Goal: Navigation & Orientation: Find specific page/section

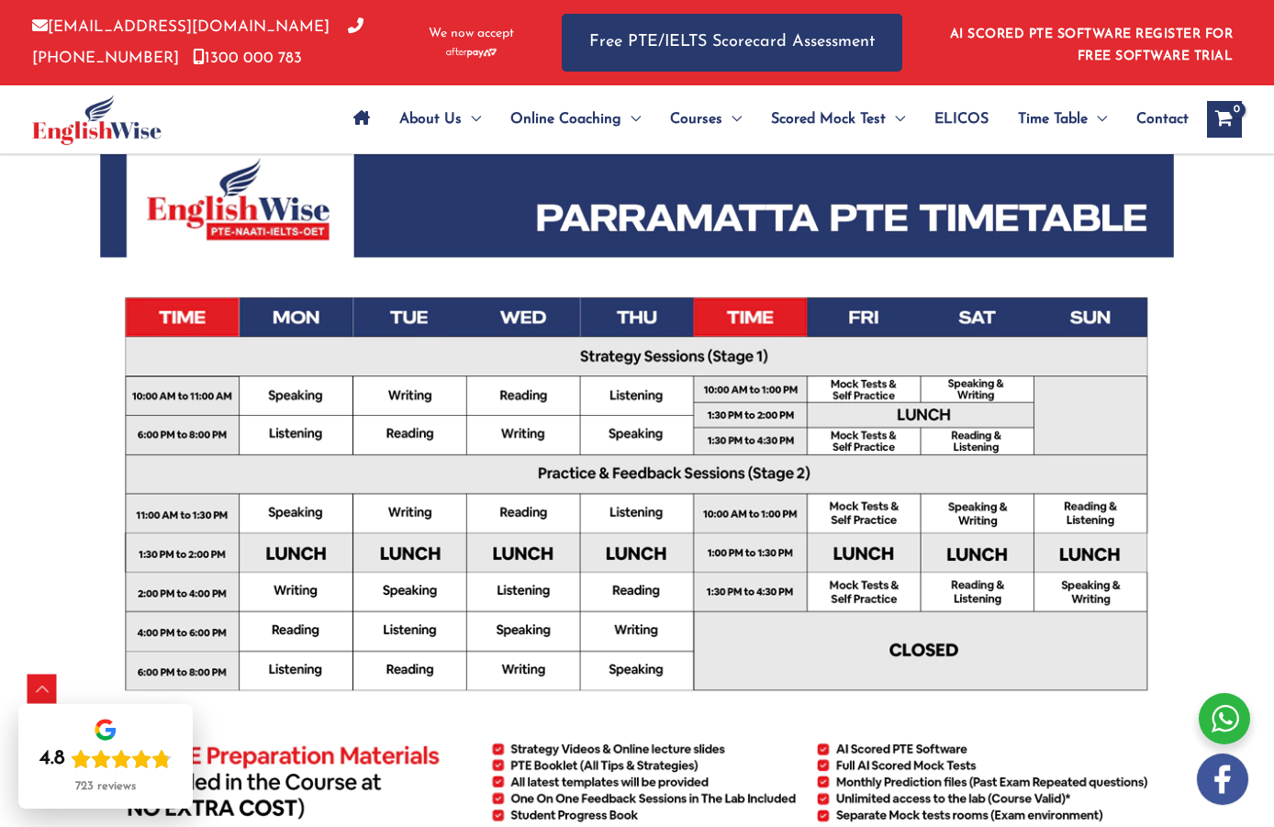
scroll to position [459, 0]
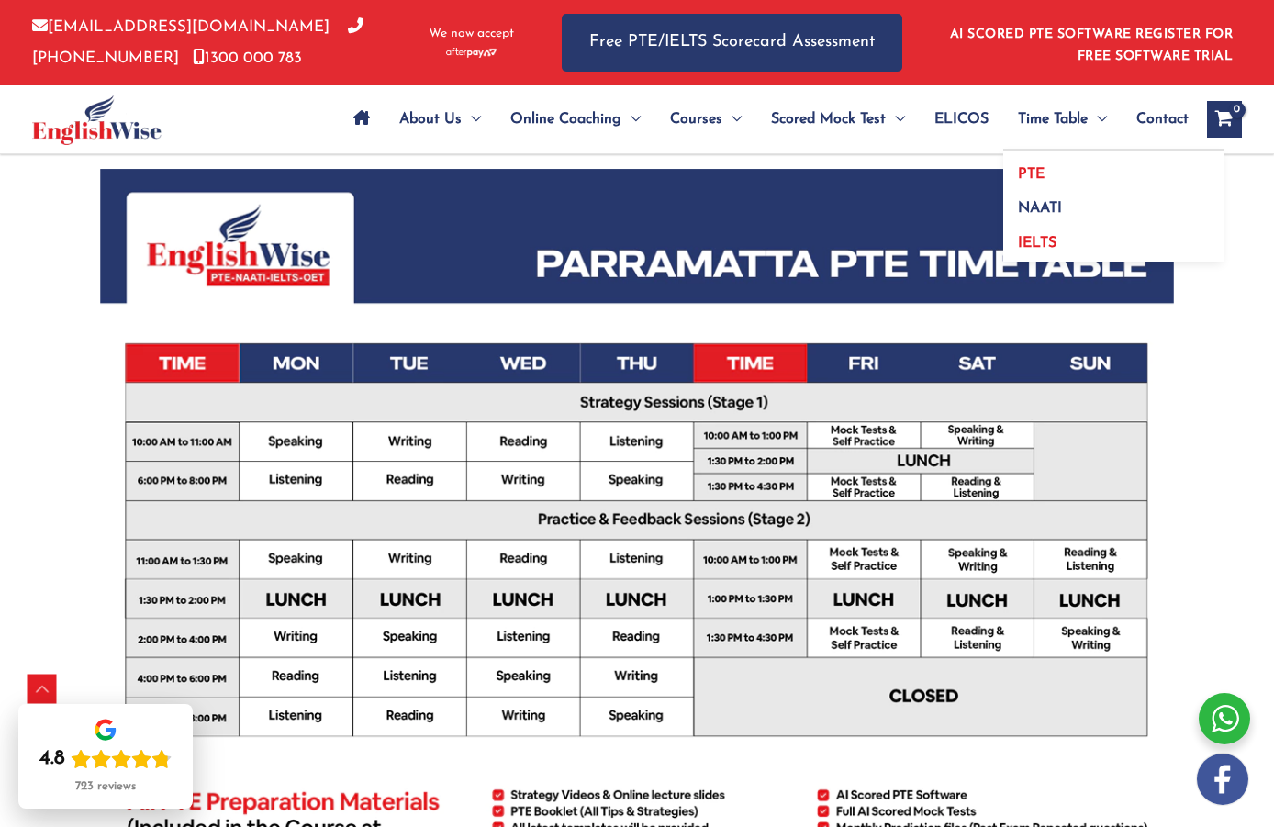
click at [1064, 244] on link "IELTS" at bounding box center [1113, 240] width 220 height 42
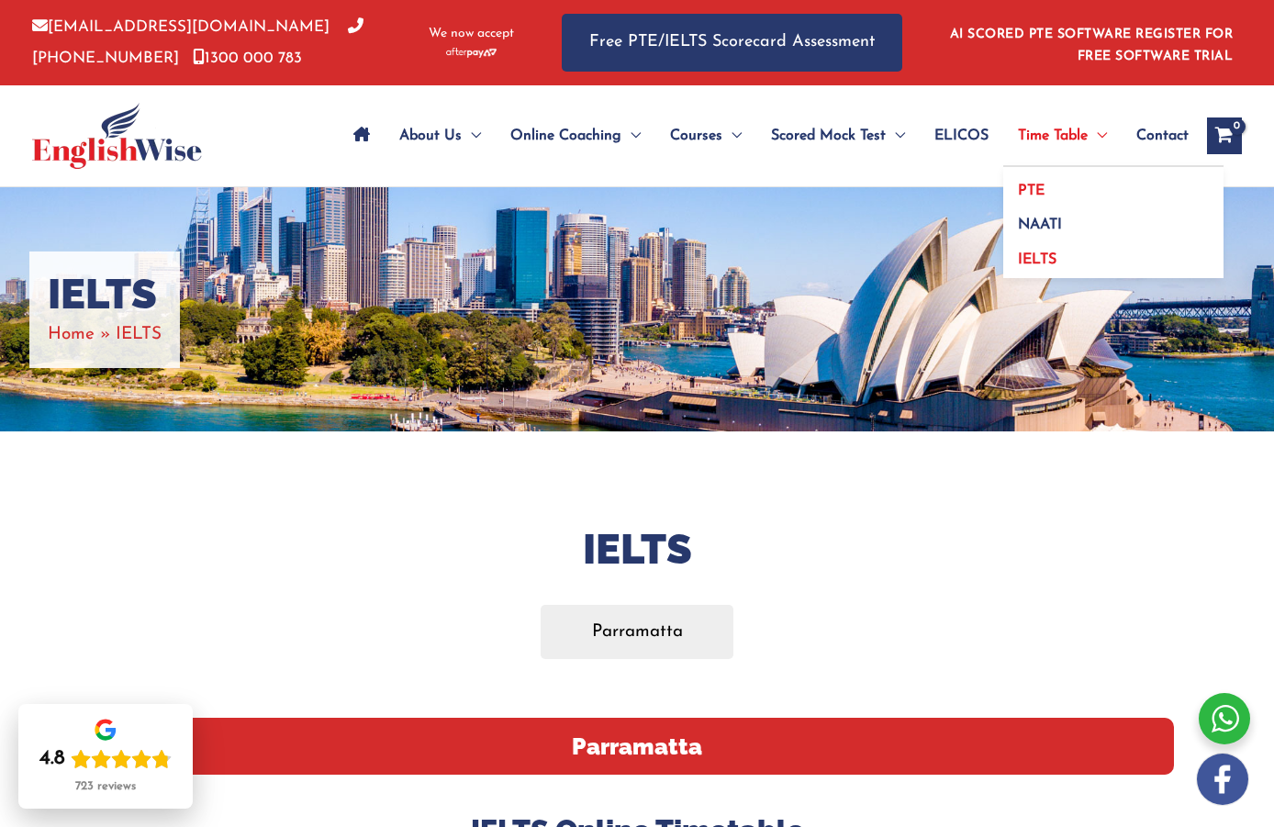
click at [1052, 189] on link "PTE" at bounding box center [1113, 184] width 220 height 35
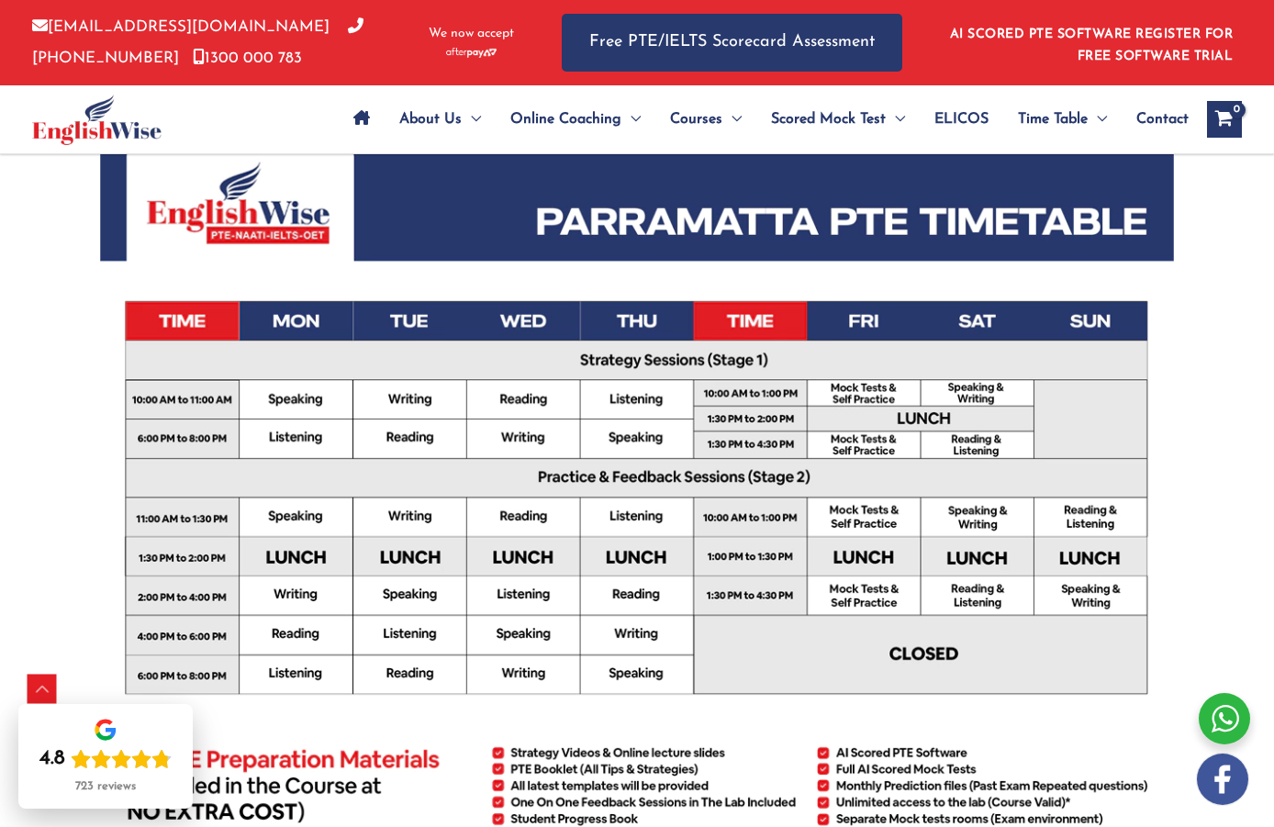
scroll to position [534, 0]
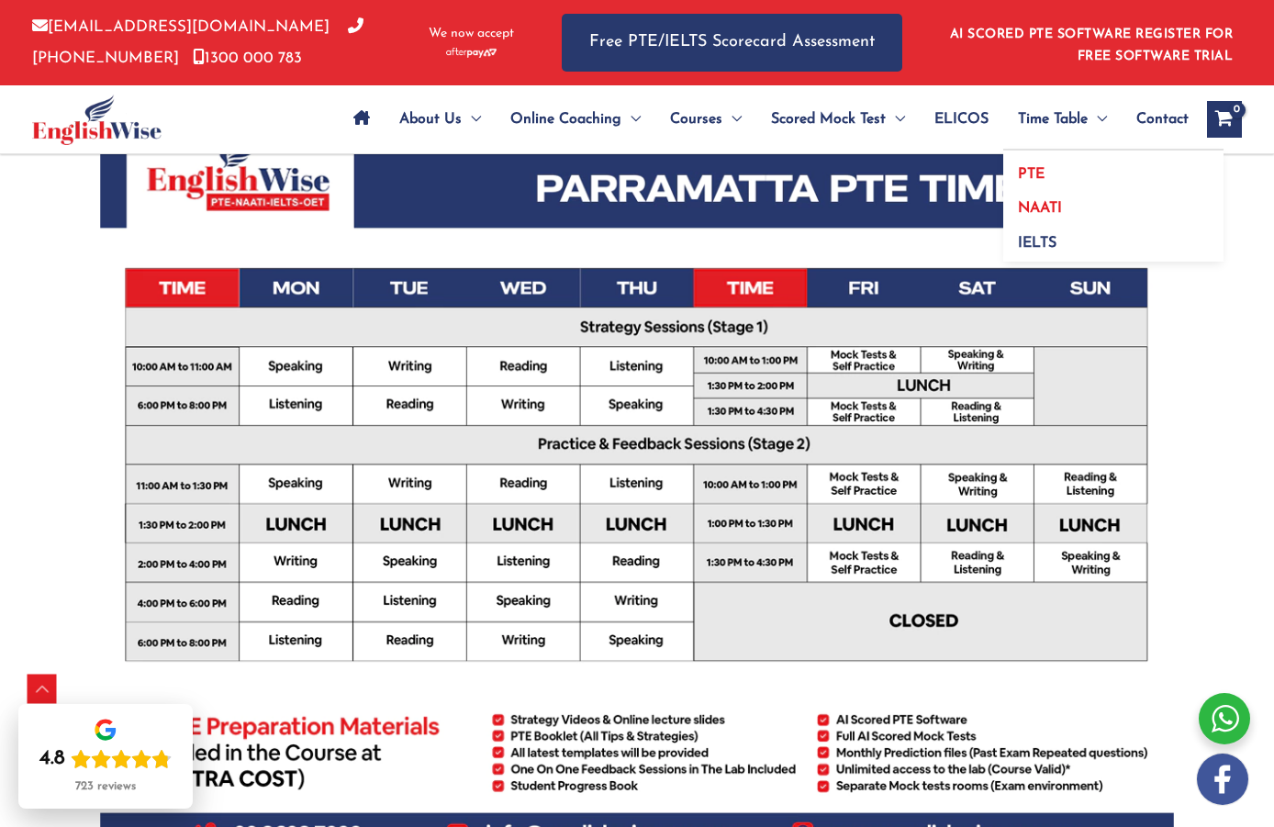
click at [1050, 206] on span "NAATI" at bounding box center [1040, 208] width 44 height 15
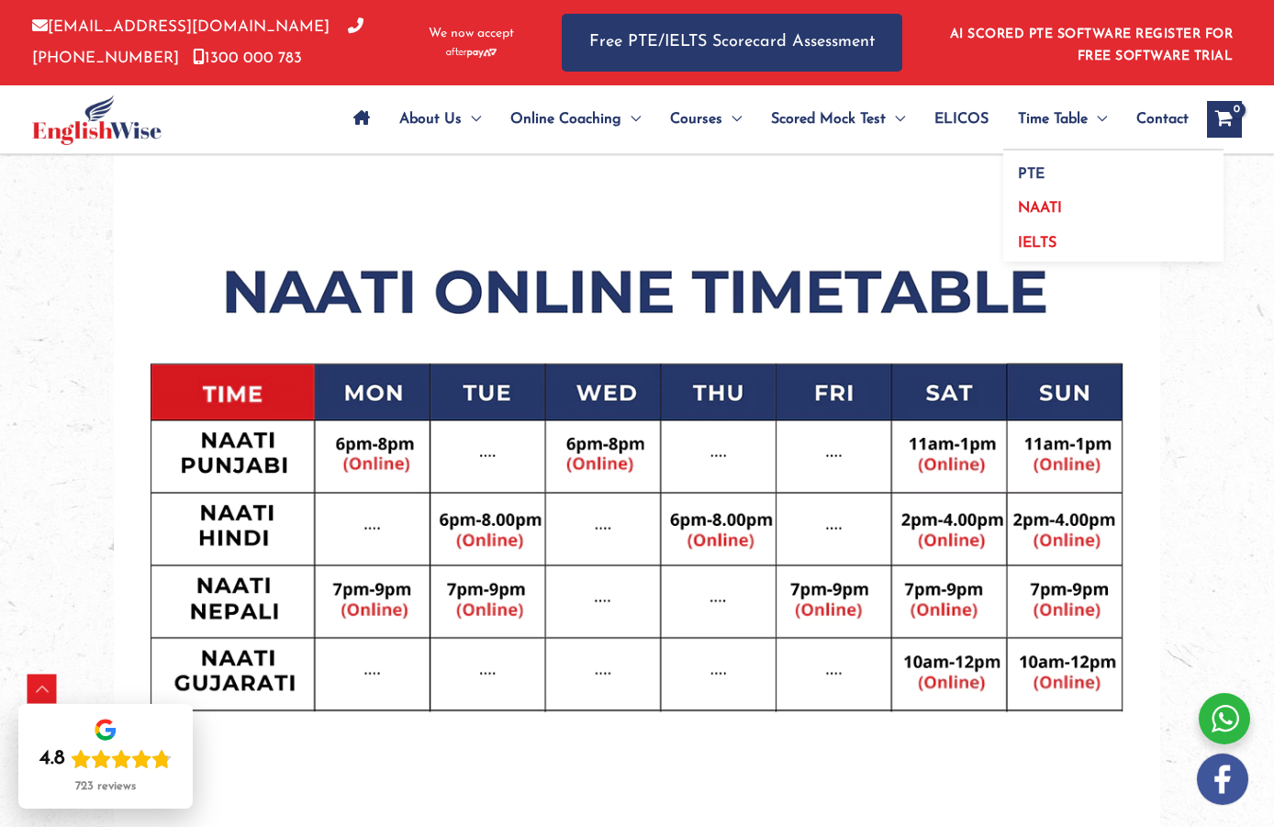
click at [1057, 235] on link "IELTS" at bounding box center [1113, 240] width 220 height 42
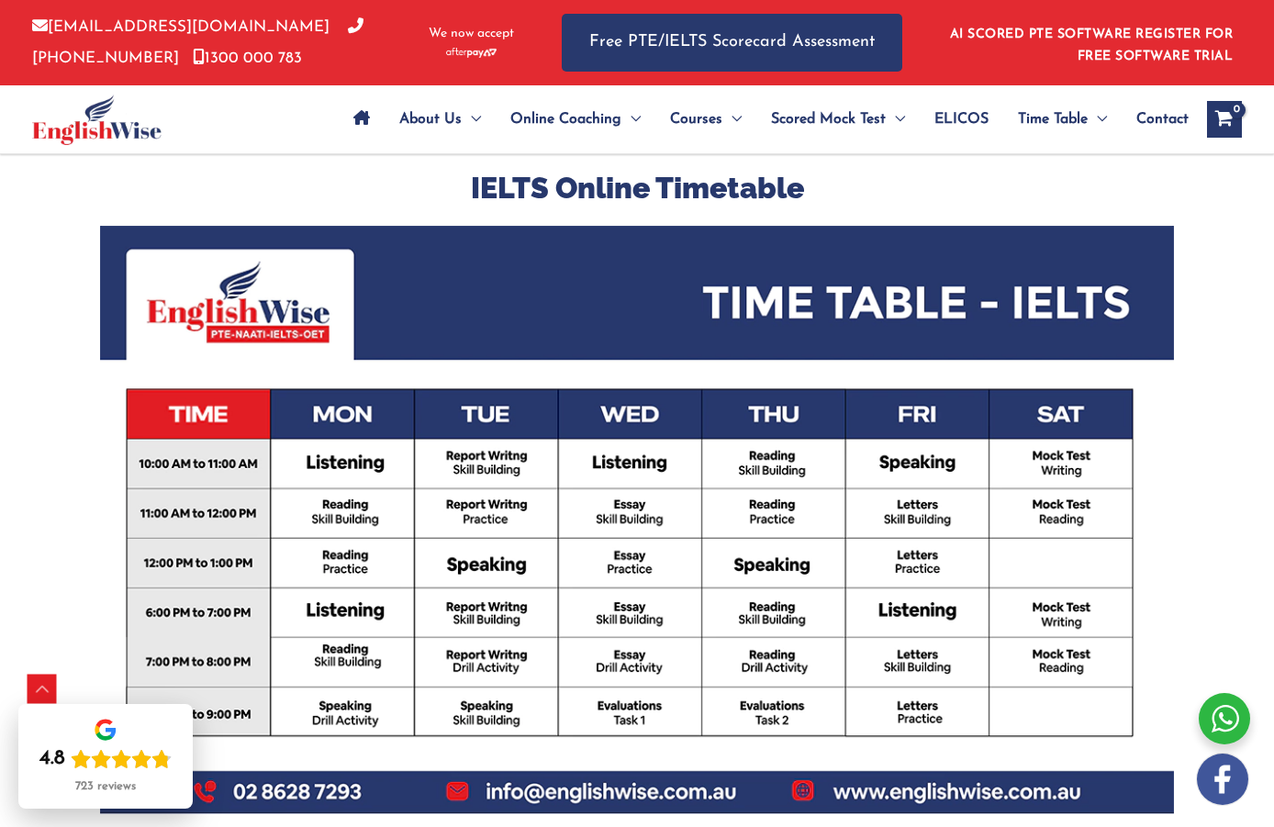
scroll to position [734, 0]
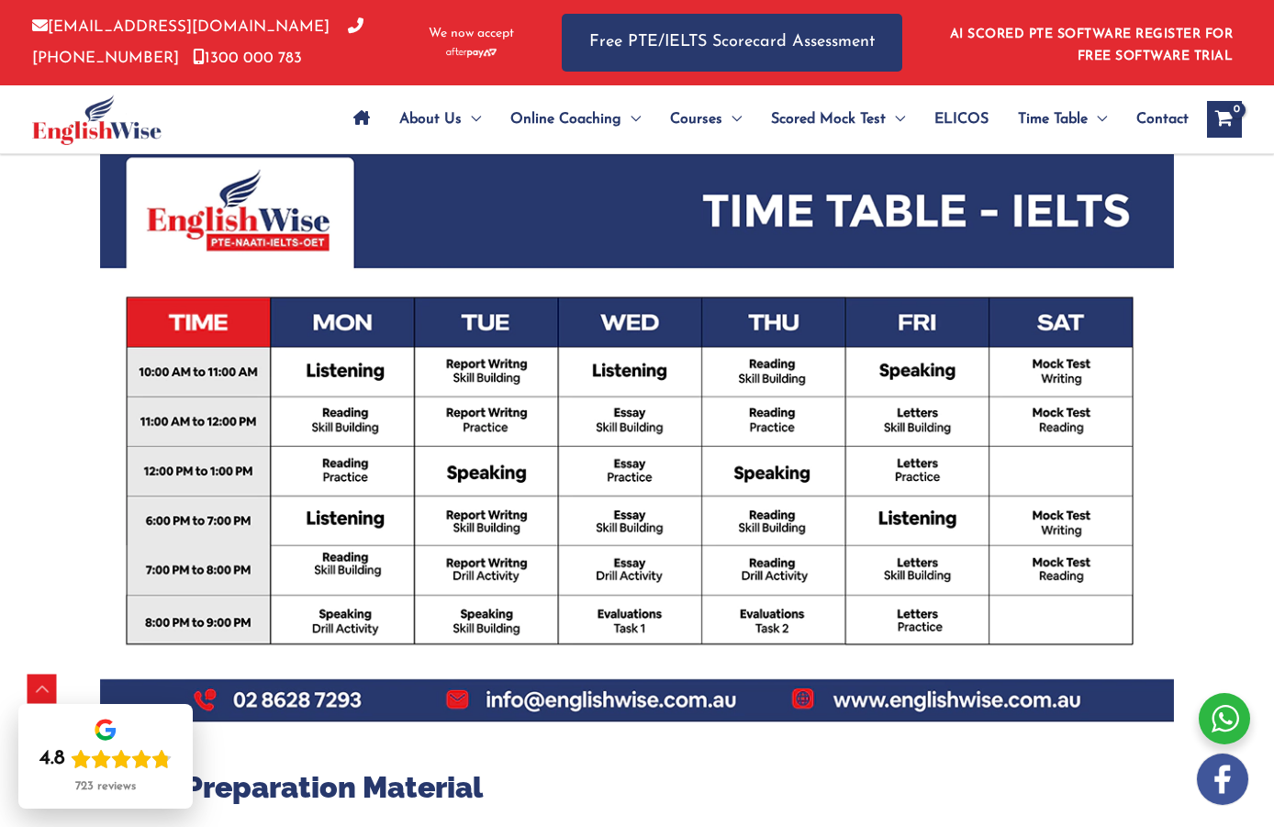
click at [968, 120] on span "ELICOS" at bounding box center [961, 119] width 54 height 64
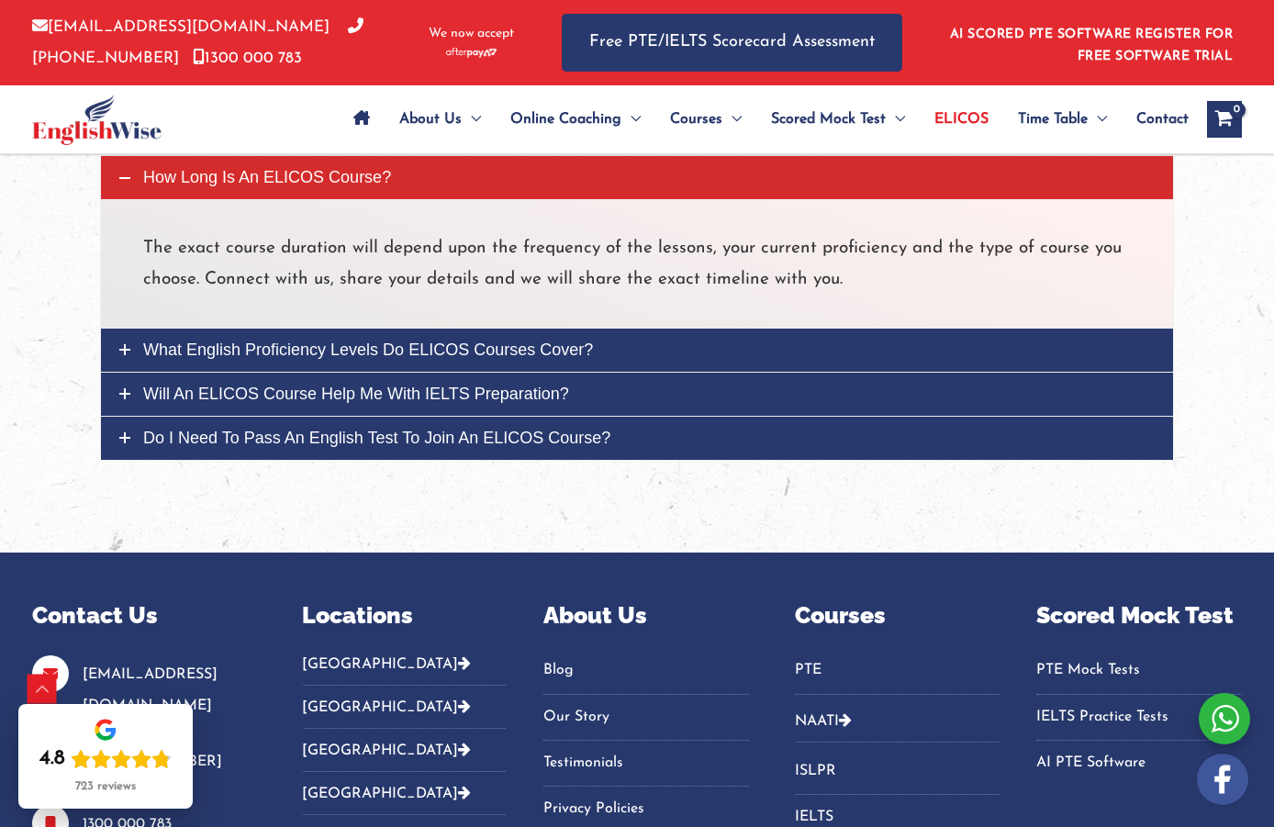
scroll to position [4955, 0]
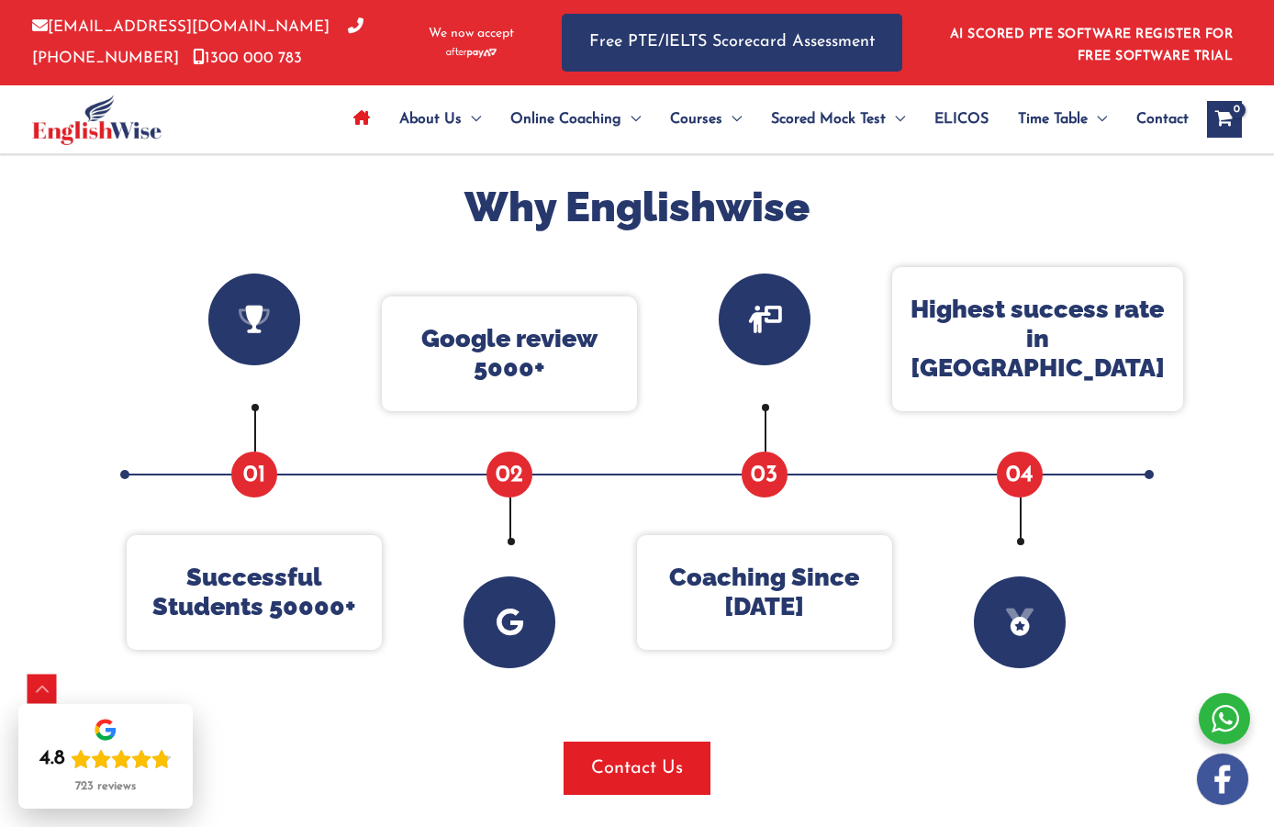
scroll to position [642, 0]
